Goal: Find contact information: Find contact information

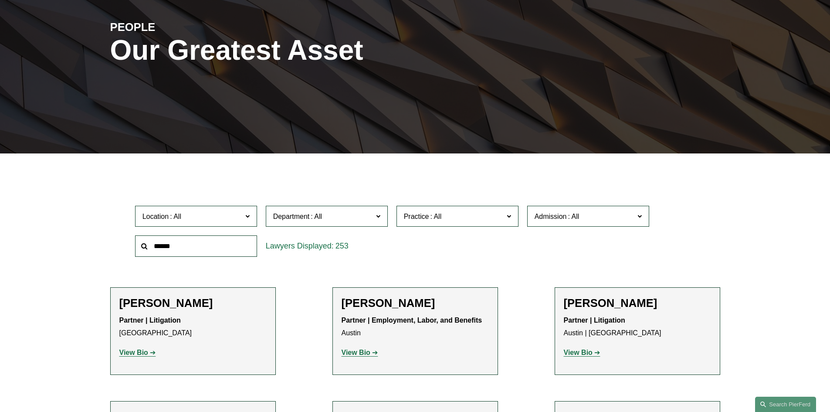
scroll to position [155, 0]
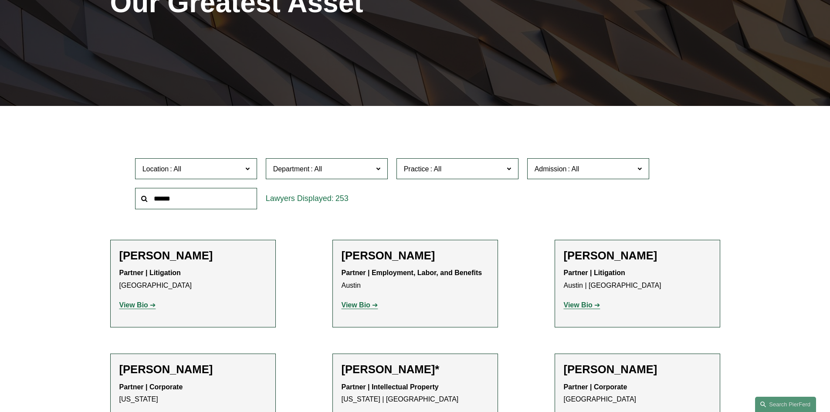
click at [246, 167] on span at bounding box center [247, 168] width 4 height 11
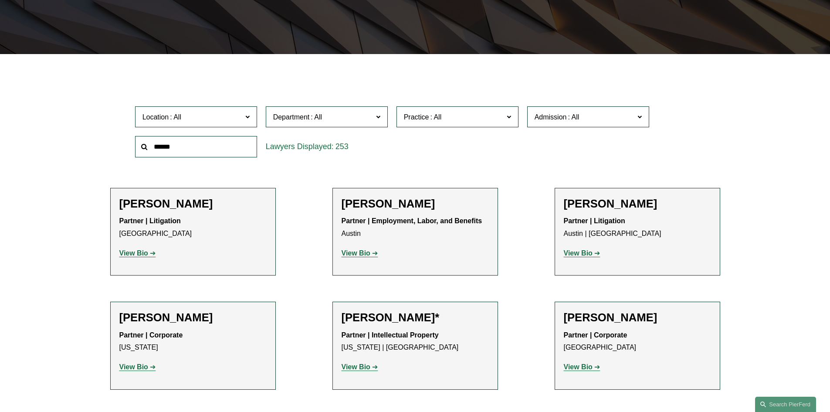
scroll to position [207, 0]
click at [0, 0] on link "Charlotte" at bounding box center [0, 0] width 0 height 0
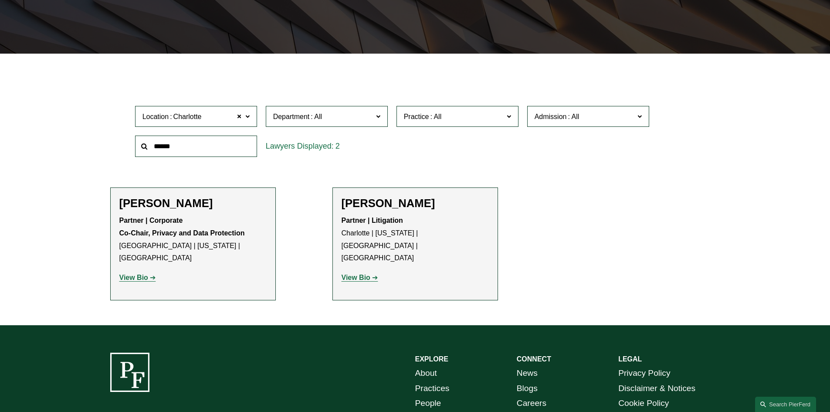
click at [203, 151] on input "text" at bounding box center [196, 146] width 122 height 21
type input "**********"
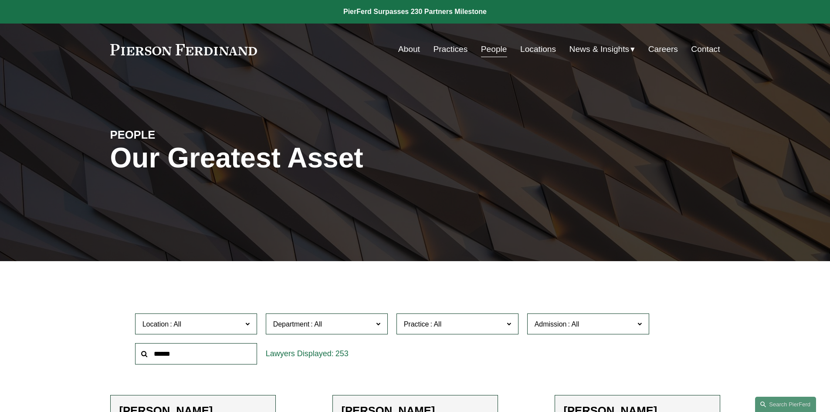
click at [233, 359] on input "text" at bounding box center [196, 353] width 122 height 21
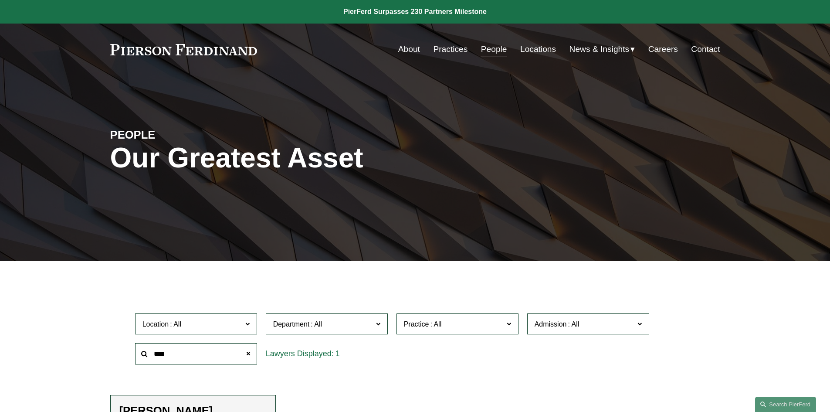
drag, startPoint x: 200, startPoint y: 353, endPoint x: 95, endPoint y: 358, distance: 105.1
click at [95, 358] on ul "Filter Location All [GEOGRAPHIC_DATA] [GEOGRAPHIC_DATA] [GEOGRAPHIC_DATA] [GEOG…" at bounding box center [415, 390] width 660 height 214
type input "***"
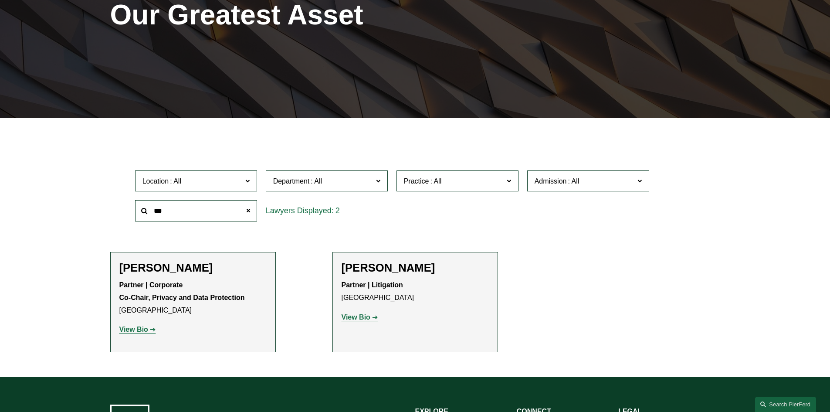
scroll to position [183, 0]
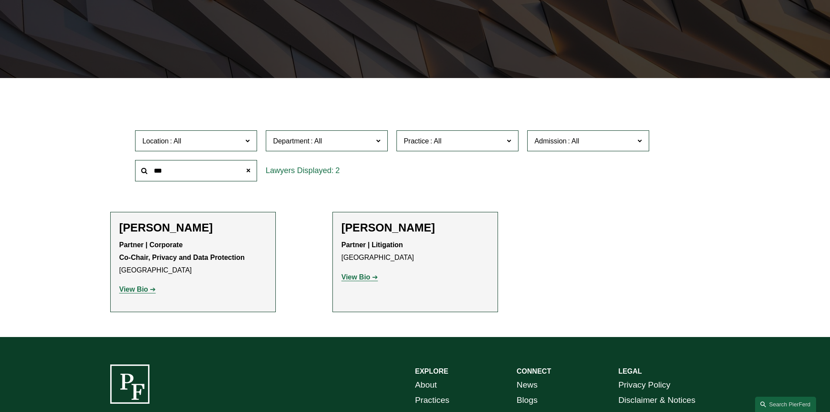
click at [357, 276] on strong "View Bio" at bounding box center [356, 276] width 29 height 7
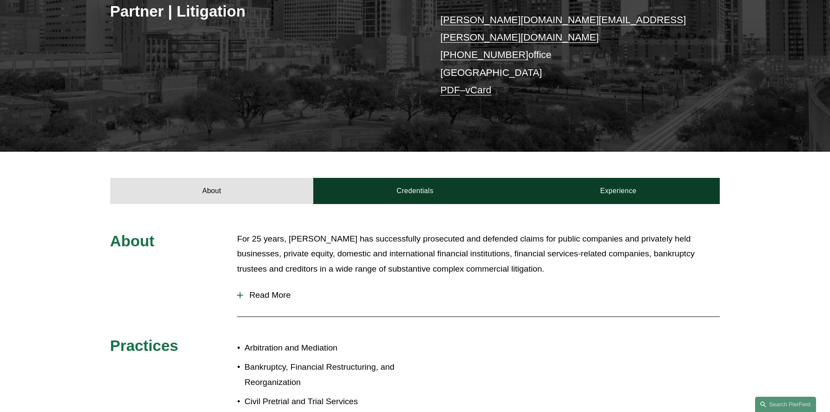
scroll to position [126, 0]
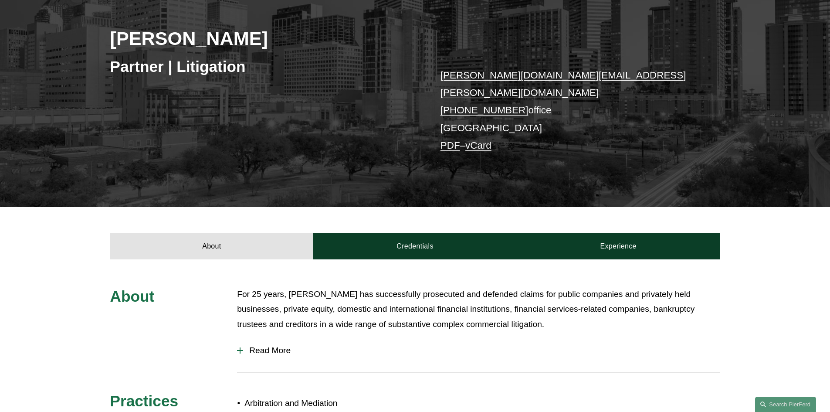
click at [500, 79] on link "andrea.kim@pierferd.com" at bounding box center [564, 84] width 246 height 28
drag, startPoint x: 555, startPoint y: 76, endPoint x: 435, endPoint y: 78, distance: 120.3
click at [435, 78] on div "Andrea L. Kim Partner | Litigation andrea.kim@pierferd.com +1.832.460.8140 offi…" at bounding box center [415, 91] width 830 height 232
copy link "andrea.kim@pierferd.com"
